Goal: Transaction & Acquisition: Subscribe to service/newsletter

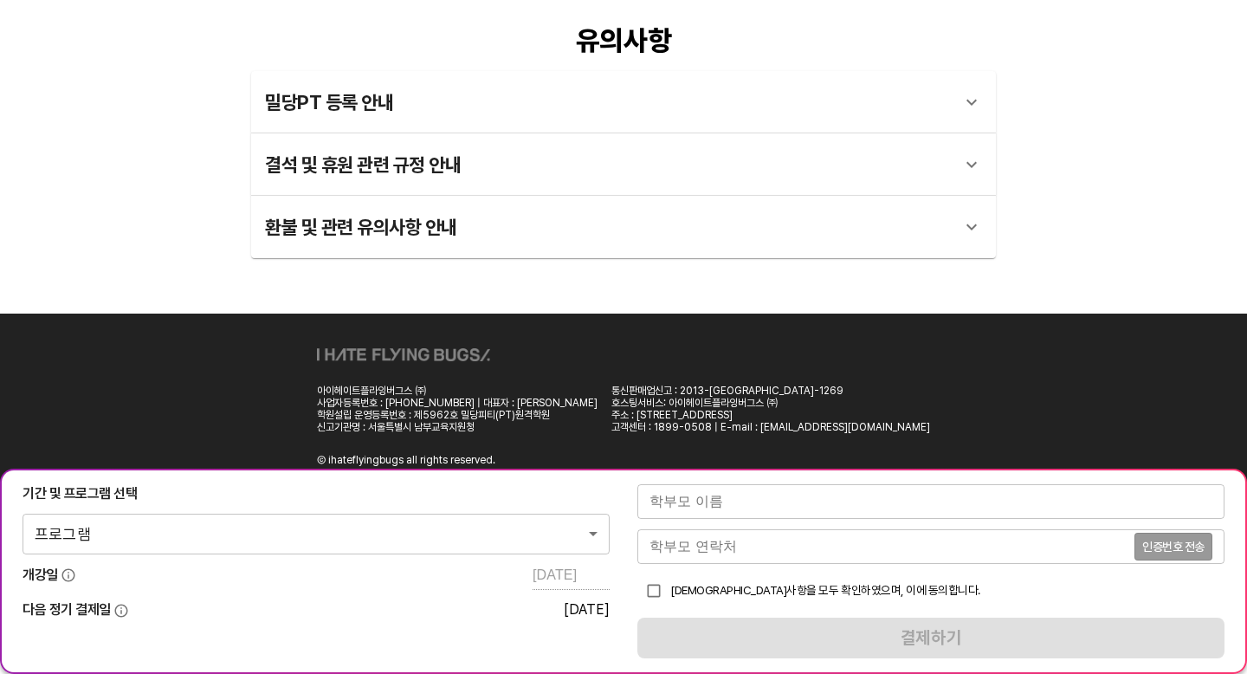
scroll to position [310, 0]
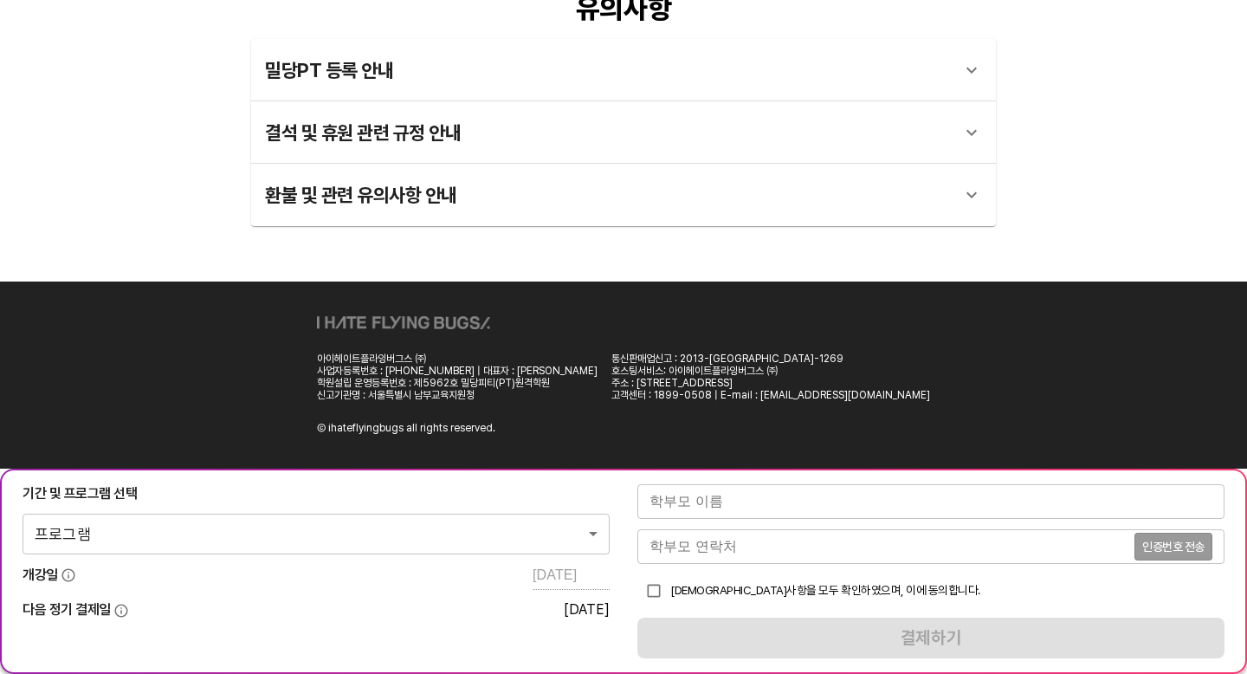
click at [536, 539] on body "수강료 산출 기준 안내 아이패드 대여 안내 유의사항 밀당PT 등록 안내 1 - 1 . 신규등록 신규등록은 밀당PT 각 과목별 프로그램을 처음 …" at bounding box center [623, 183] width 1247 height 982
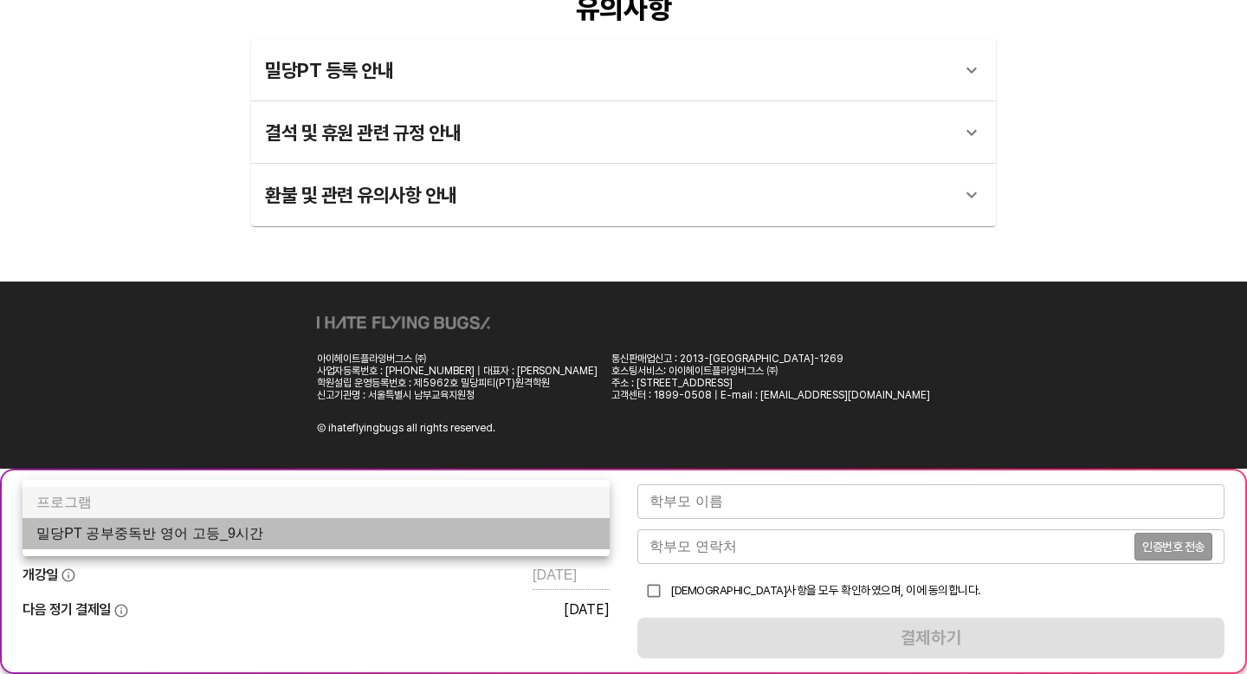
click at [534, 528] on li "밀당PT 공부중독반 영어 고등_9시간" at bounding box center [316, 533] width 587 height 31
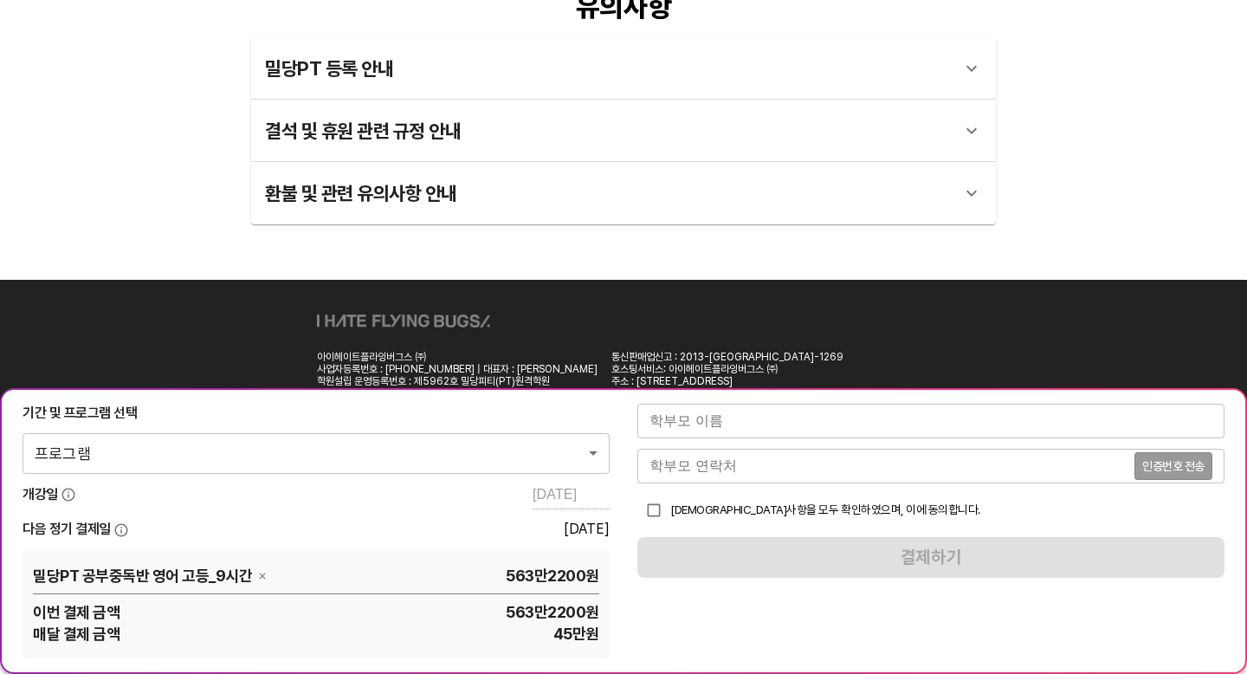
click at [597, 509] on div "기간 및 프로그램 선택 프로그램 0 ​ 개강일 2024-09-09 다음 정기 결제일 2025-09-20 밀당PT 공부중독반 영어 고등_9시간 …" at bounding box center [316, 531] width 587 height 255
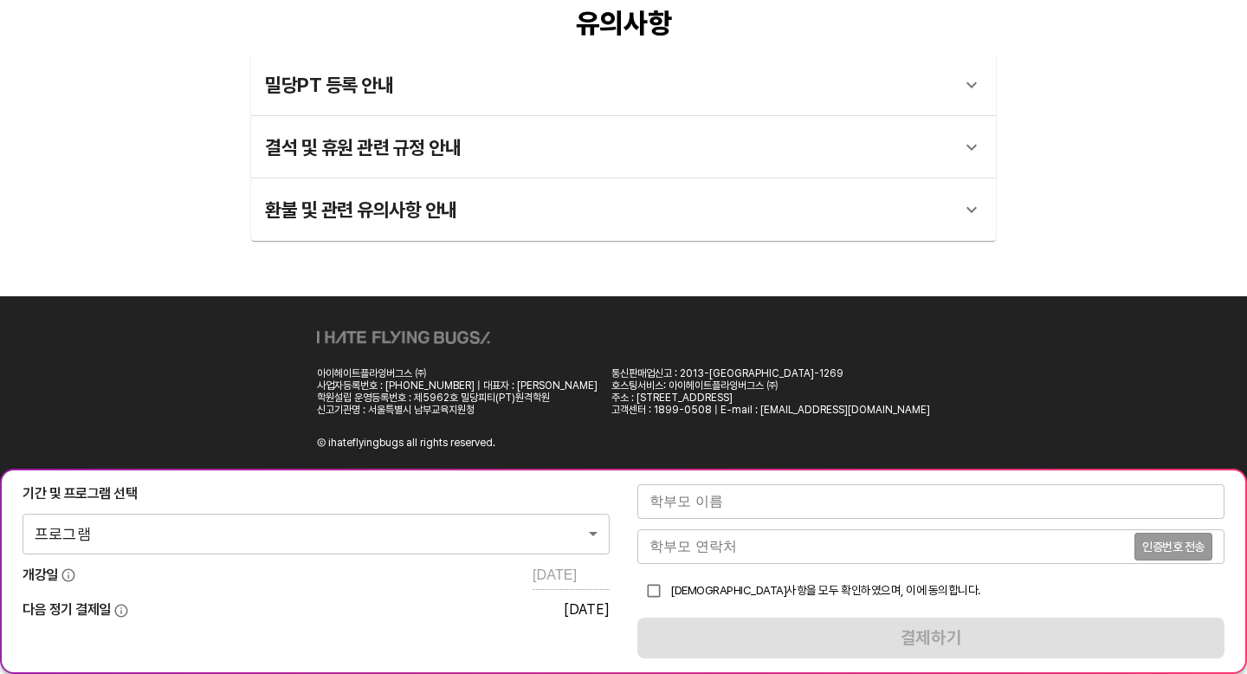
scroll to position [310, 0]
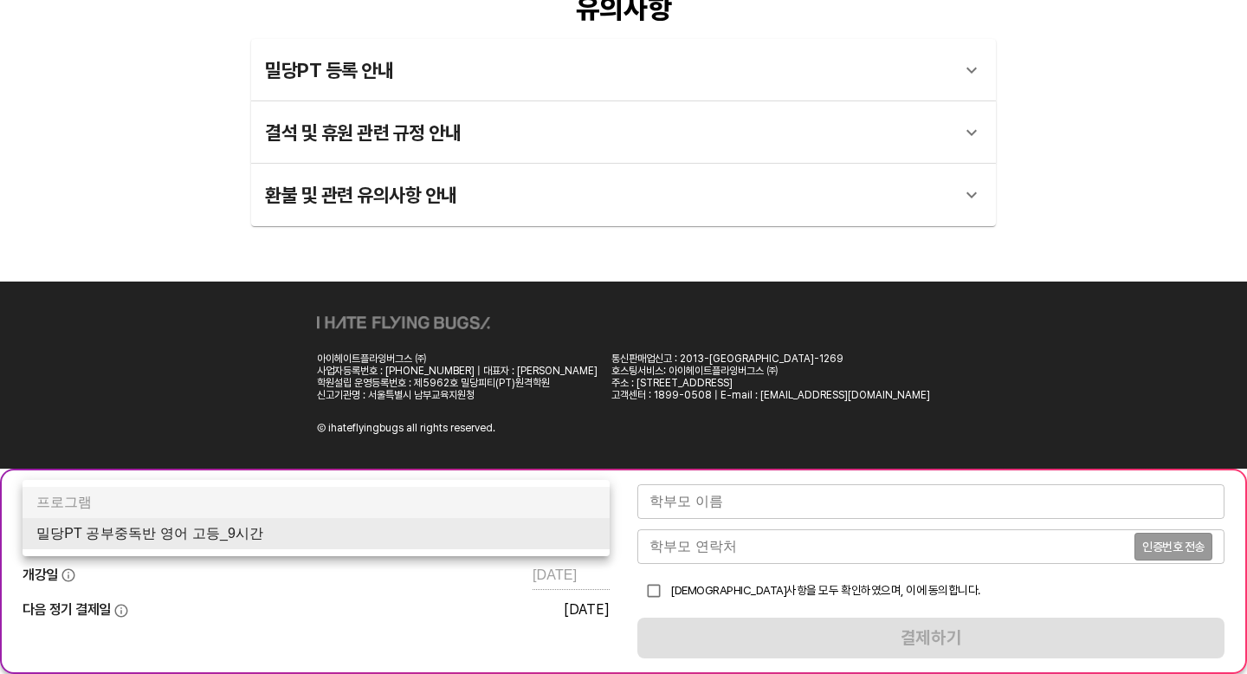
click at [547, 541] on body "수강료 산출 기준 안내 아이패드 대여 안내 유의사항 밀당PT 등록 안내 1 - 1 . 신규등록 신규등록은 밀당PT 각 과목별 프로그램을 처음 …" at bounding box center [623, 183] width 1247 height 982
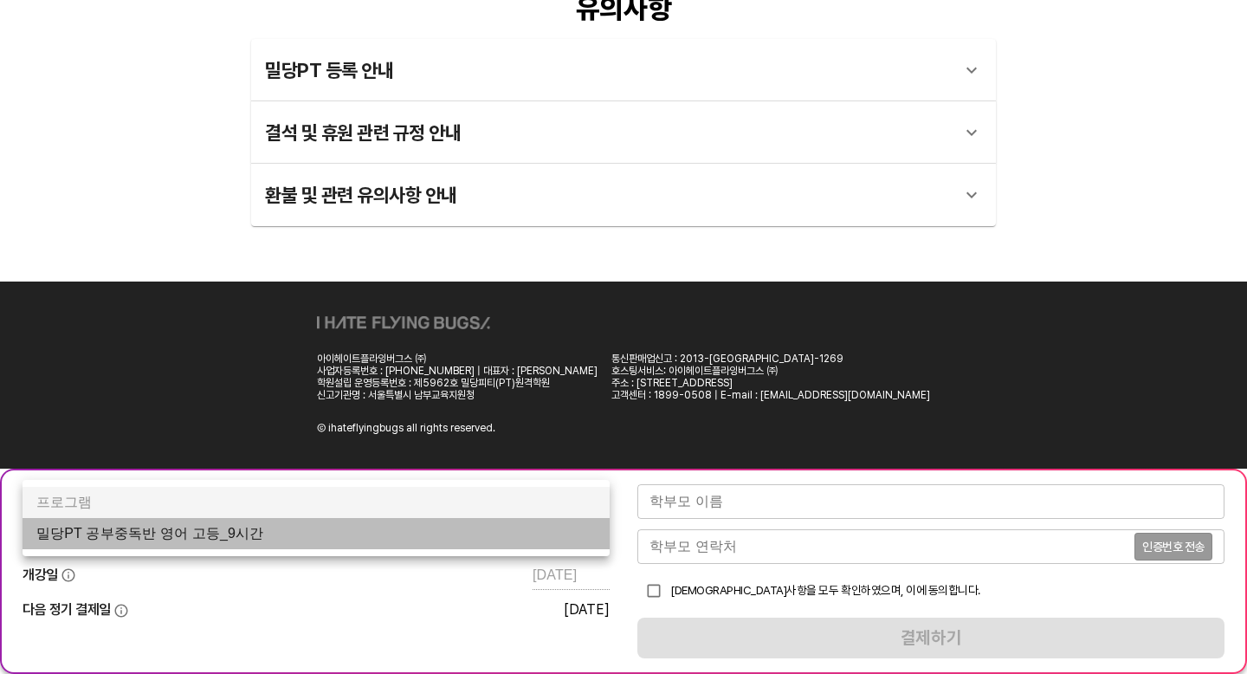
click at [515, 534] on li "밀당PT 공부중독반 영어 고등_9시간" at bounding box center [316, 533] width 587 height 31
